Goal: Download file/media

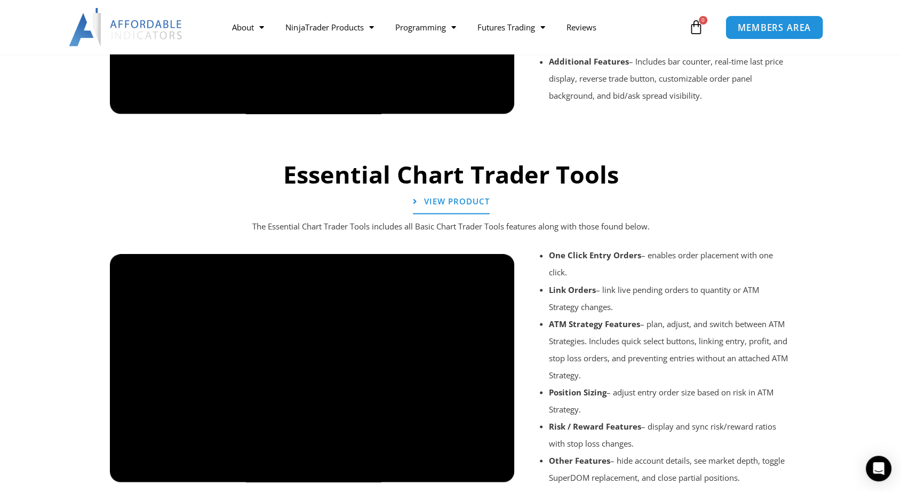
click at [757, 29] on span "MEMBERS AREA" at bounding box center [773, 27] width 73 height 9
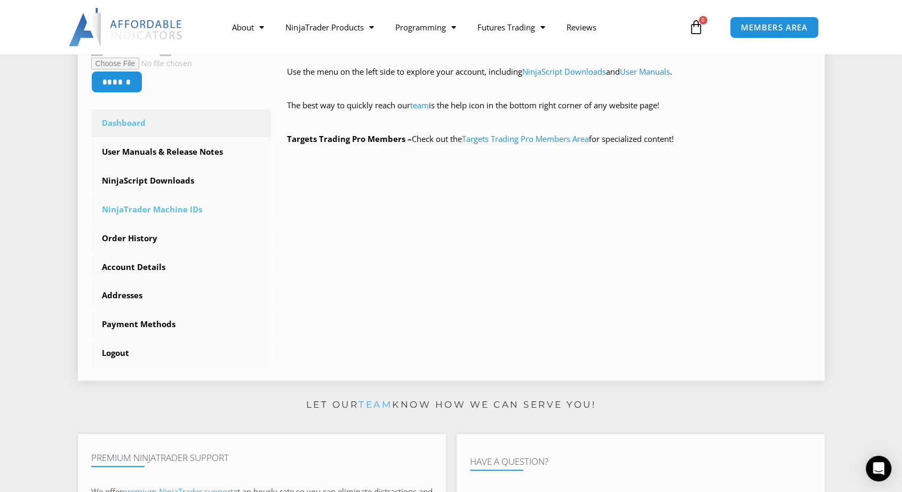
scroll to position [267, 0]
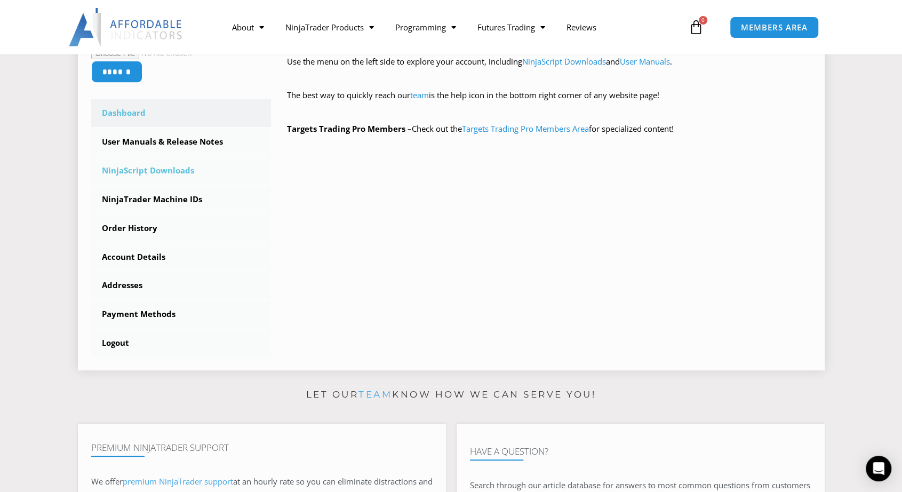
click at [156, 171] on link "NinjaScript Downloads" at bounding box center [181, 171] width 180 height 28
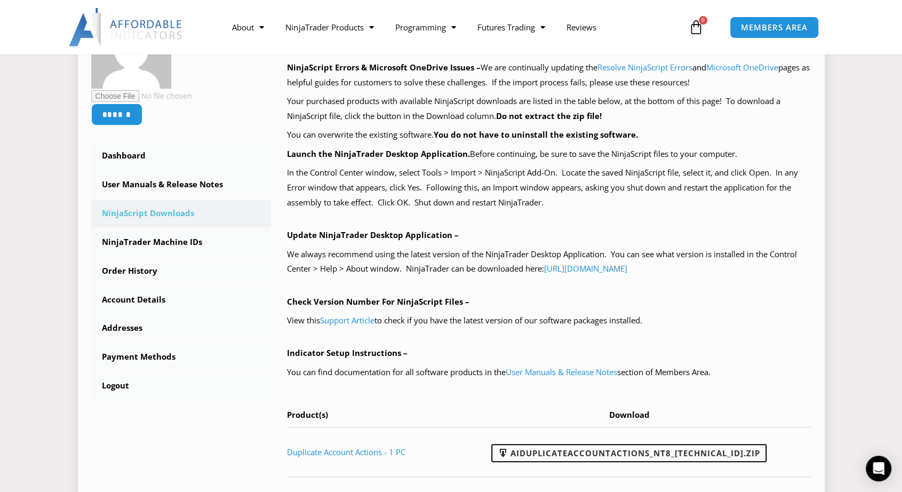
scroll to position [320, 0]
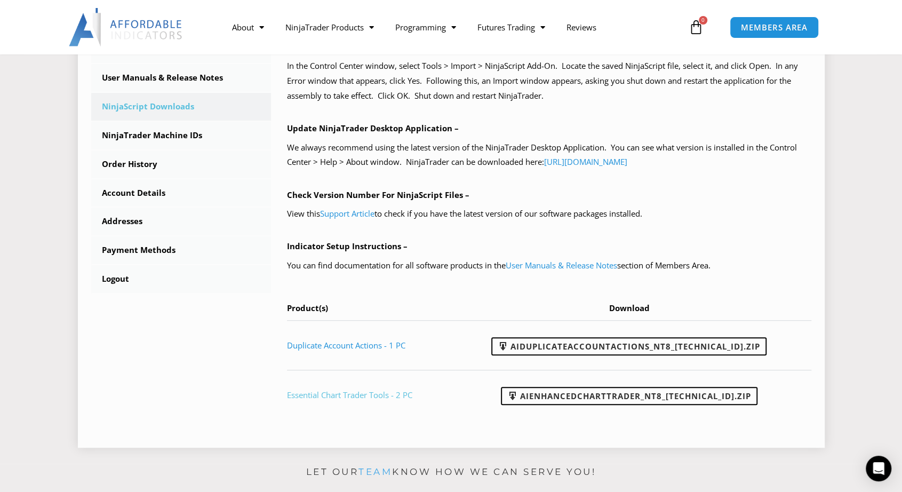
click at [373, 397] on link "Essential Chart Trader Tools - 2 PC" at bounding box center [349, 394] width 125 height 11
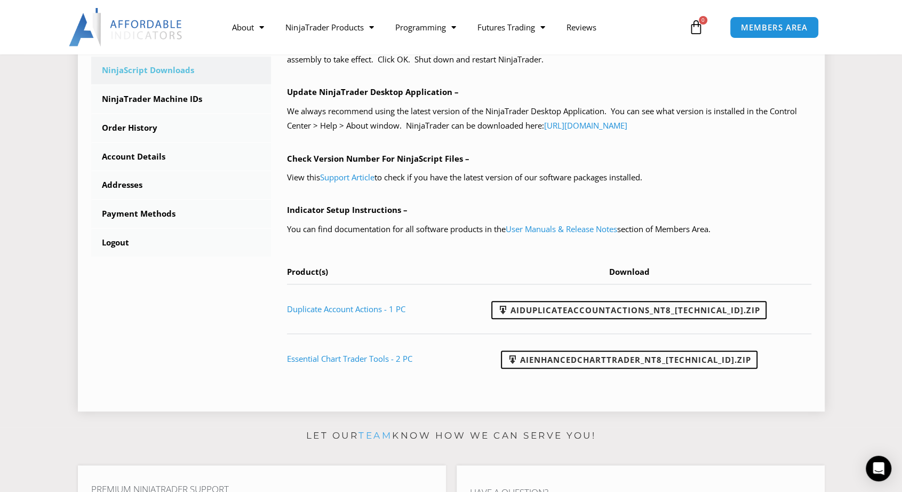
scroll to position [373, 0]
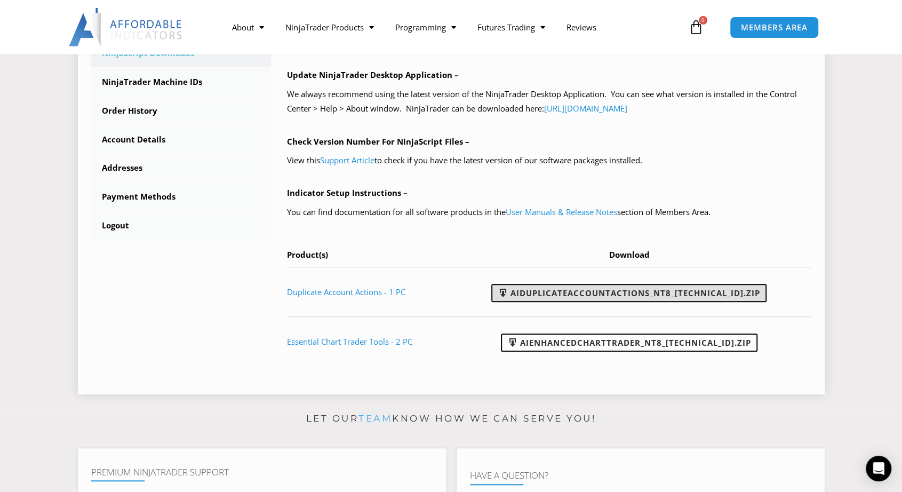
click at [605, 299] on link "AIDuplicateAccountActions_NT8_[TECHNICAL_ID].zip" at bounding box center [628, 293] width 275 height 18
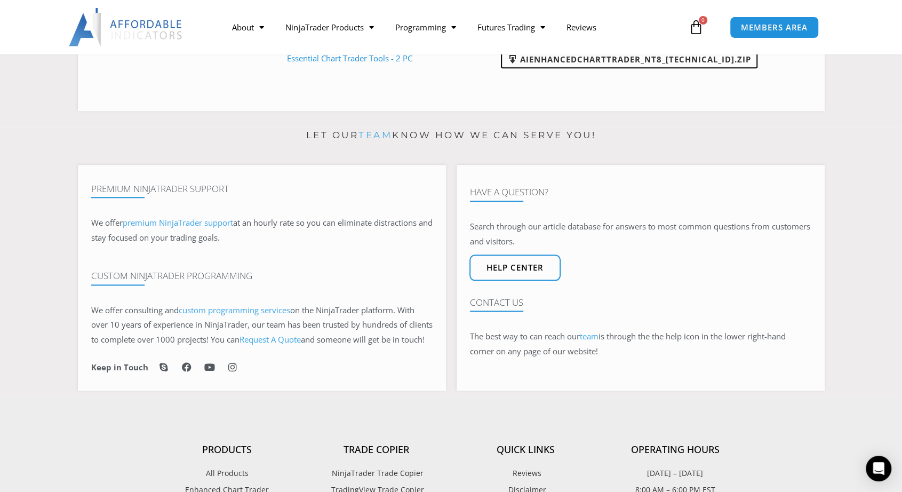
scroll to position [640, 0]
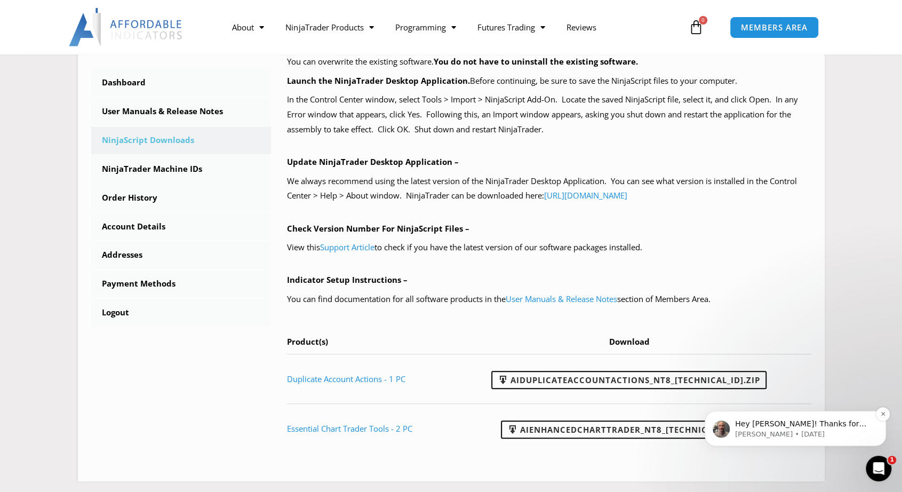
click at [848, 430] on p "Joel • 2d ago" at bounding box center [804, 434] width 138 height 10
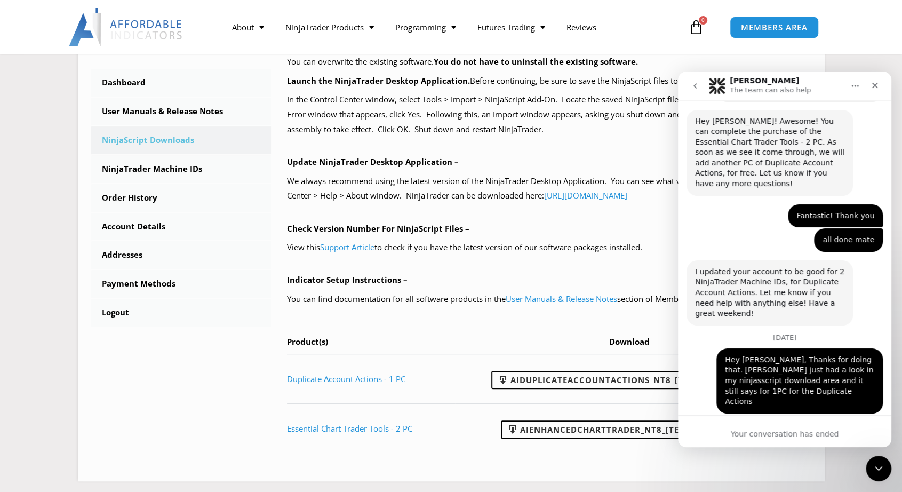
scroll to position [1893, 0]
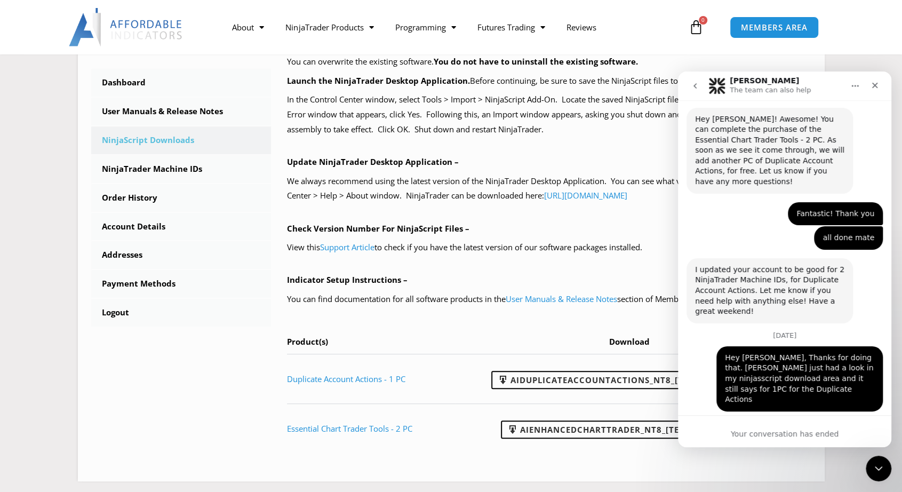
click at [774, 432] on div "Your conversation has ended" at bounding box center [784, 433] width 213 height 11
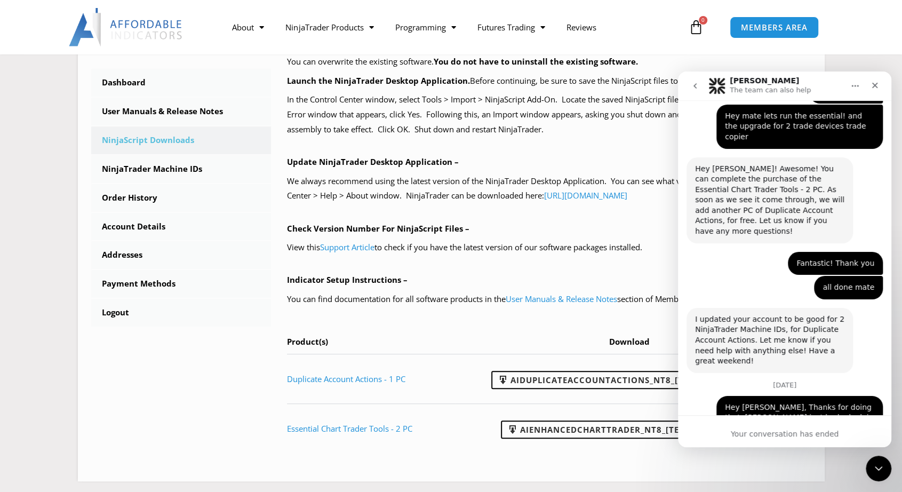
scroll to position [1868, 0]
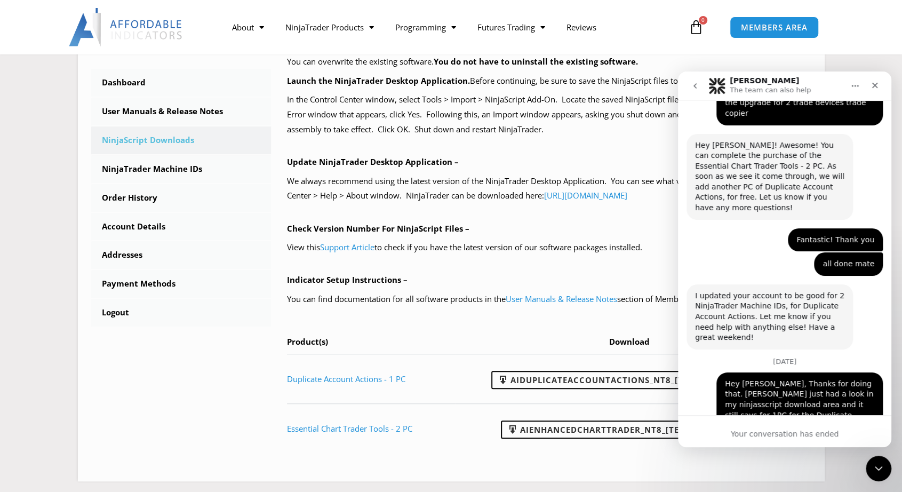
click at [698, 85] on icon "go back" at bounding box center [694, 86] width 9 height 9
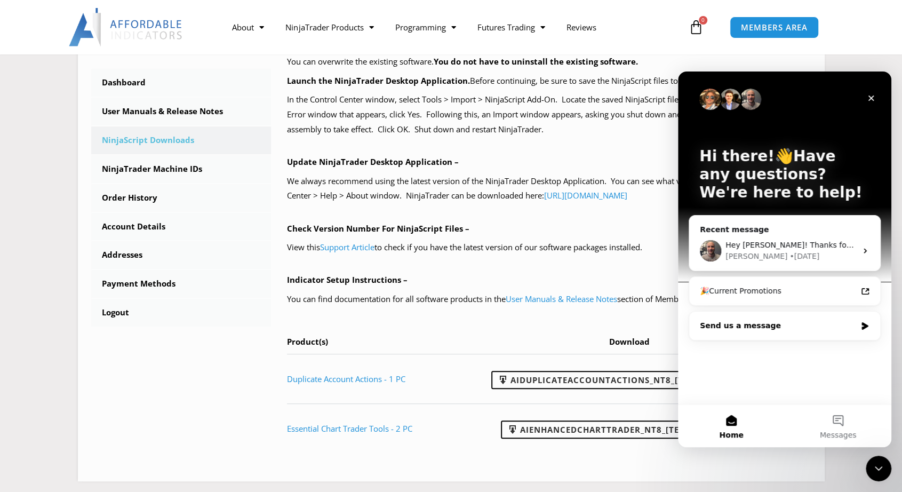
click at [817, 325] on div "Send us a message" at bounding box center [777, 325] width 156 height 11
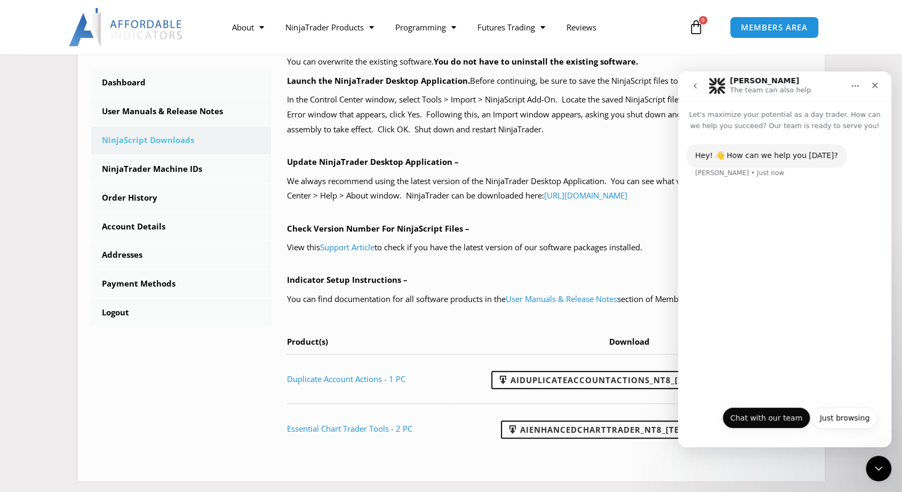
click at [783, 421] on button "Chat with our team" at bounding box center [766, 417] width 88 height 21
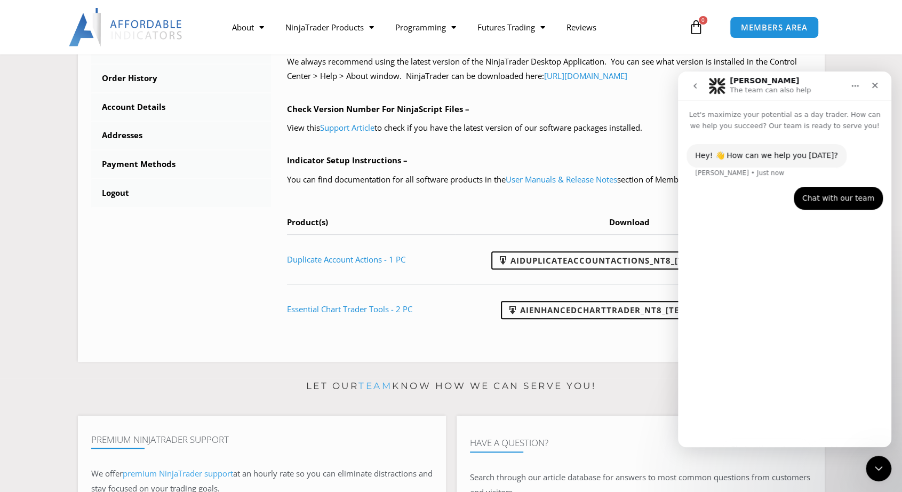
scroll to position [500, 0]
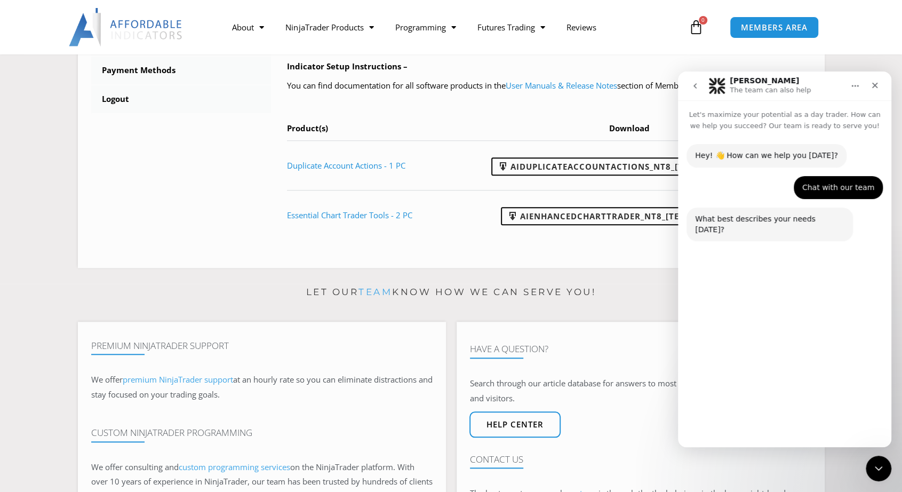
click at [777, 393] on button "Technical Support" at bounding box center [755, 392] width 82 height 21
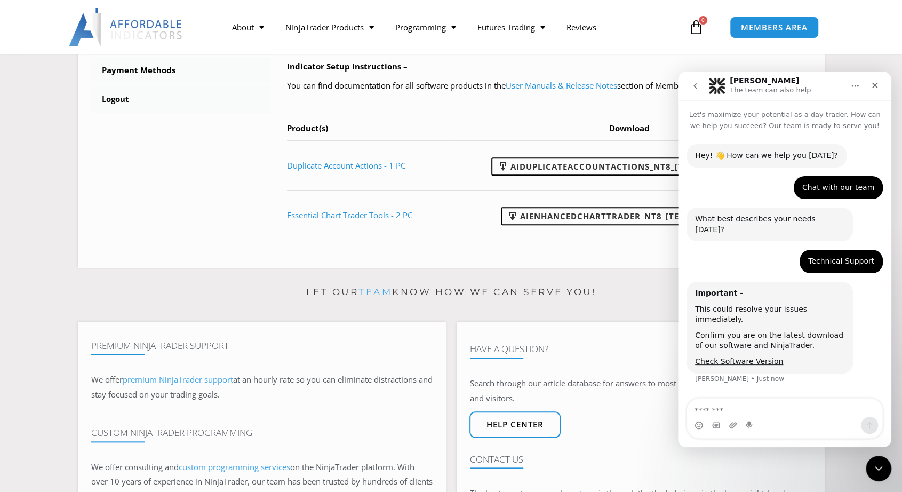
click at [760, 408] on textarea "Message…" at bounding box center [784, 407] width 195 height 18
type textarea "**********"
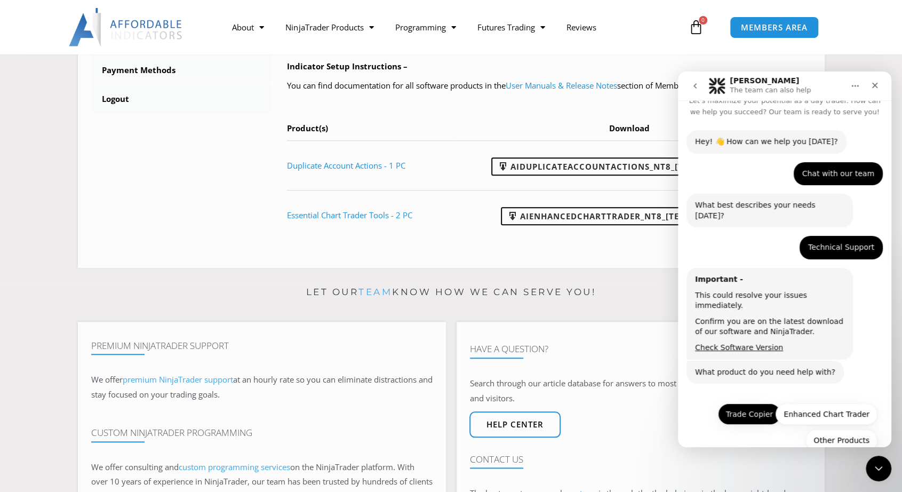
click at [749, 403] on button "Trade Copier" at bounding box center [749, 413] width 63 height 21
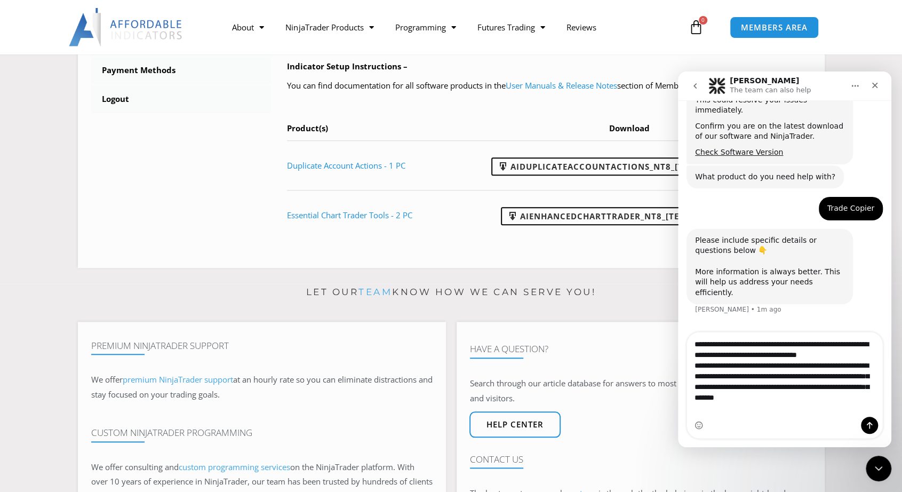
scroll to position [211, 0]
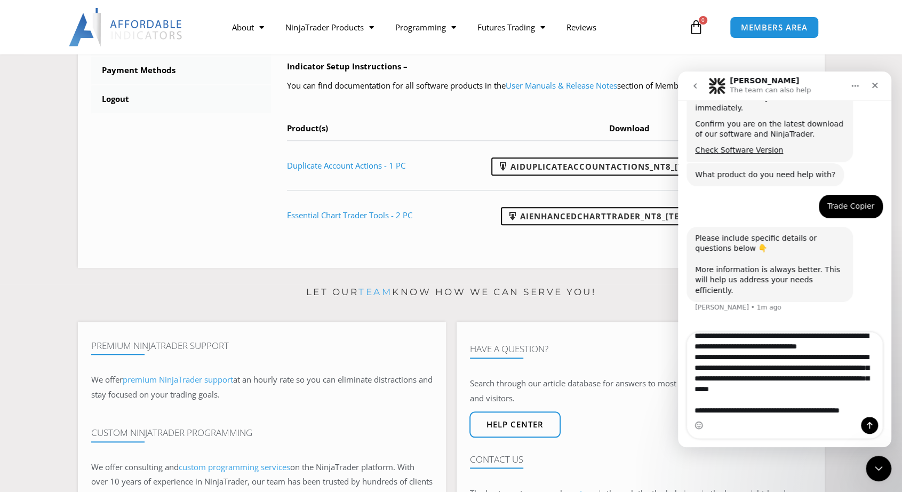
type textarea "**********"
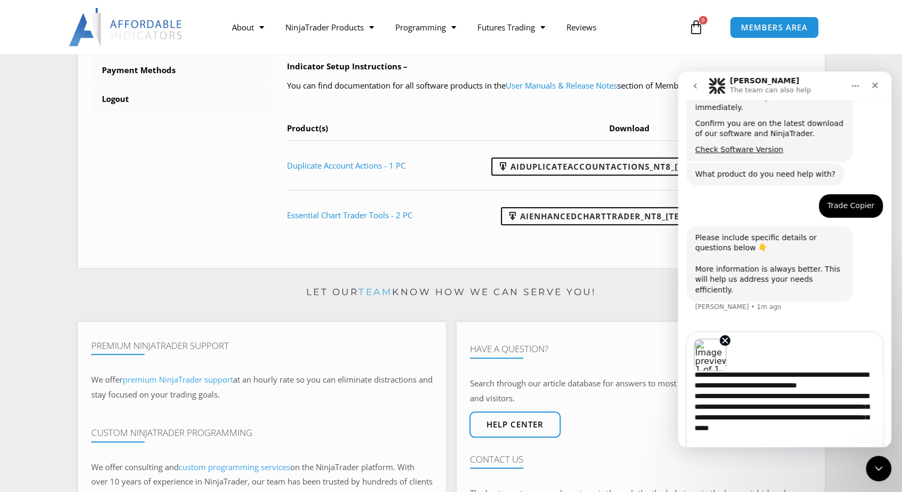
scroll to position [659, 0]
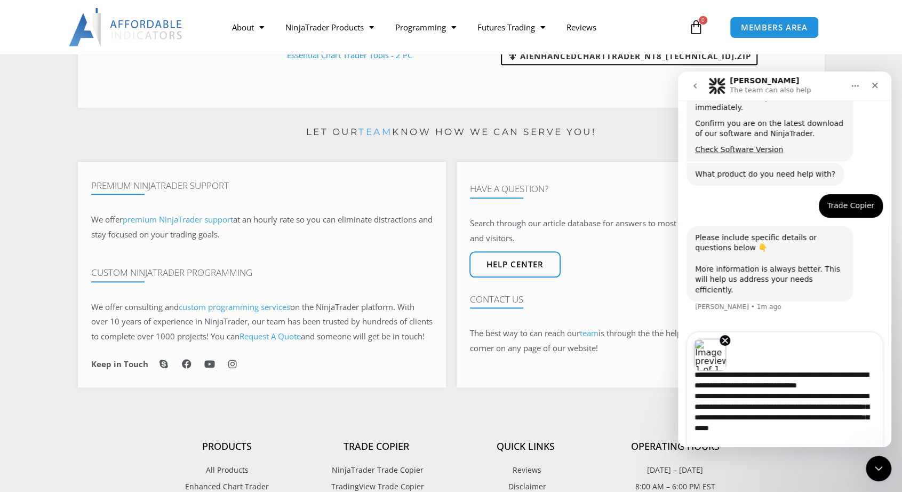
click at [797, 425] on textarea "**********" at bounding box center [785, 413] width 196 height 84
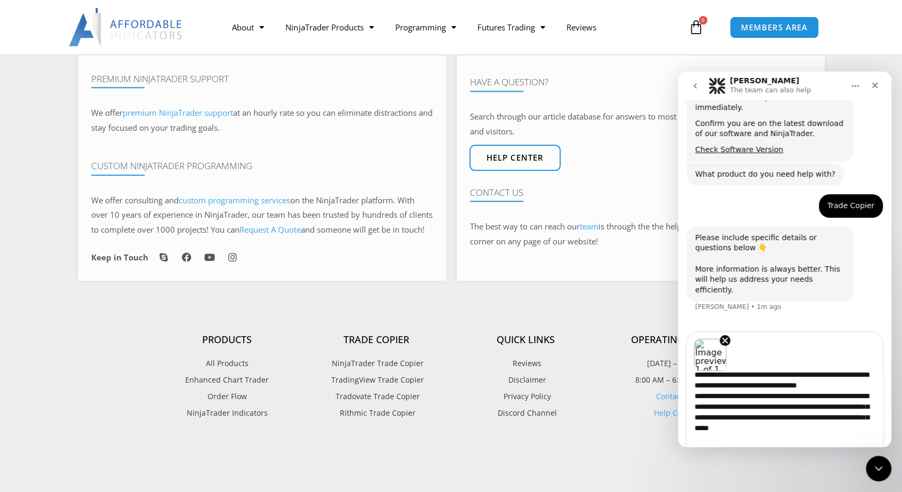
scroll to position [19, 0]
type textarea "**********"
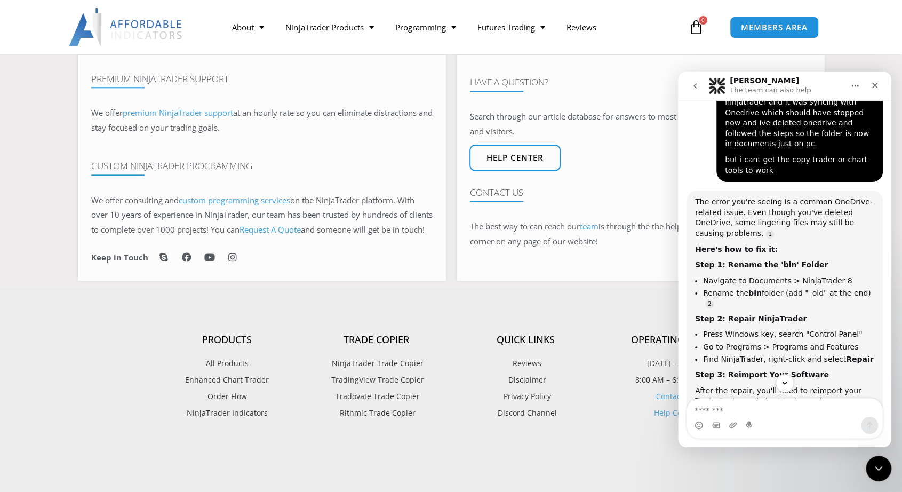
scroll to position [550, 0]
